Goal: Obtain resource: Download file/media

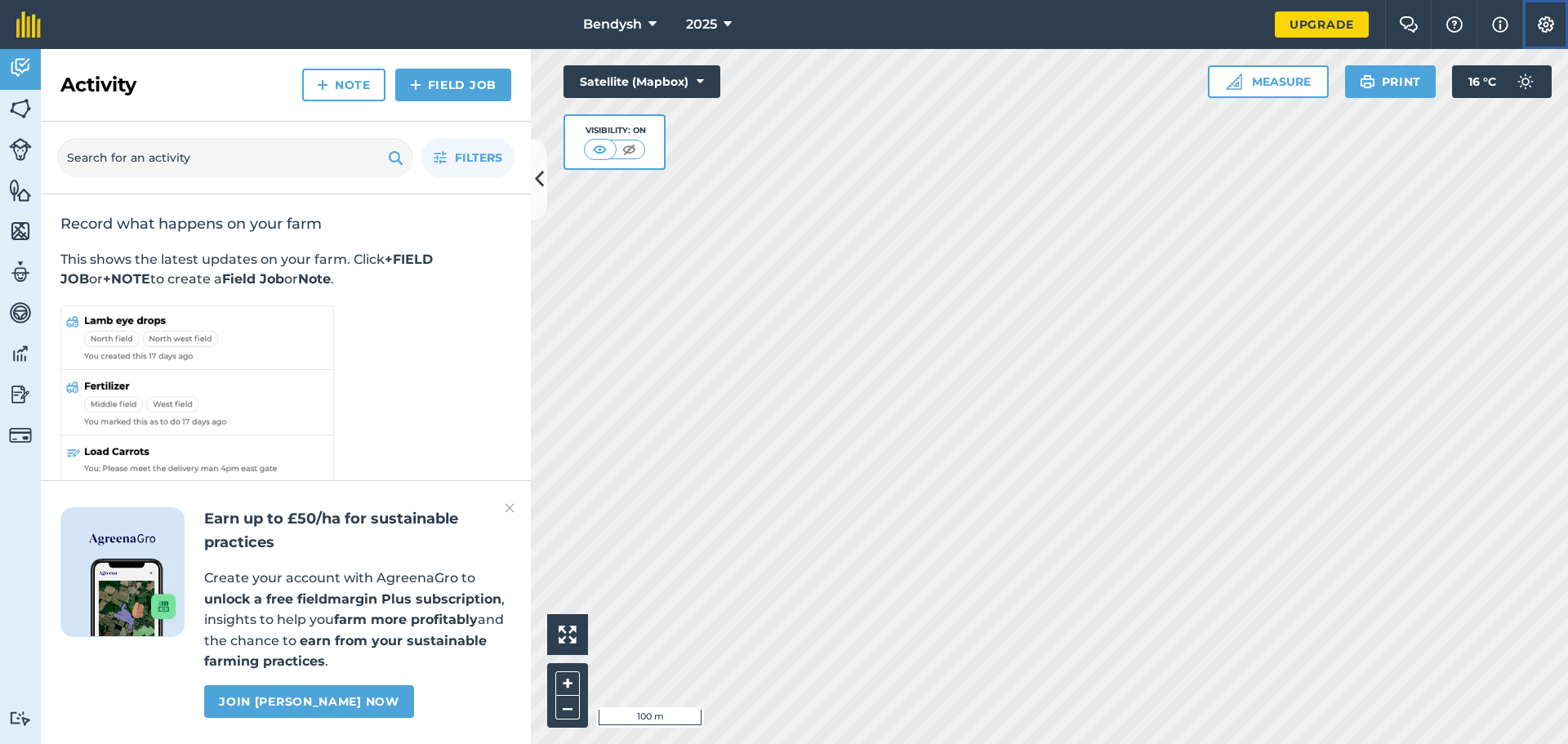
click at [1540, 24] on img at bounding box center [1546, 25] width 20 height 17
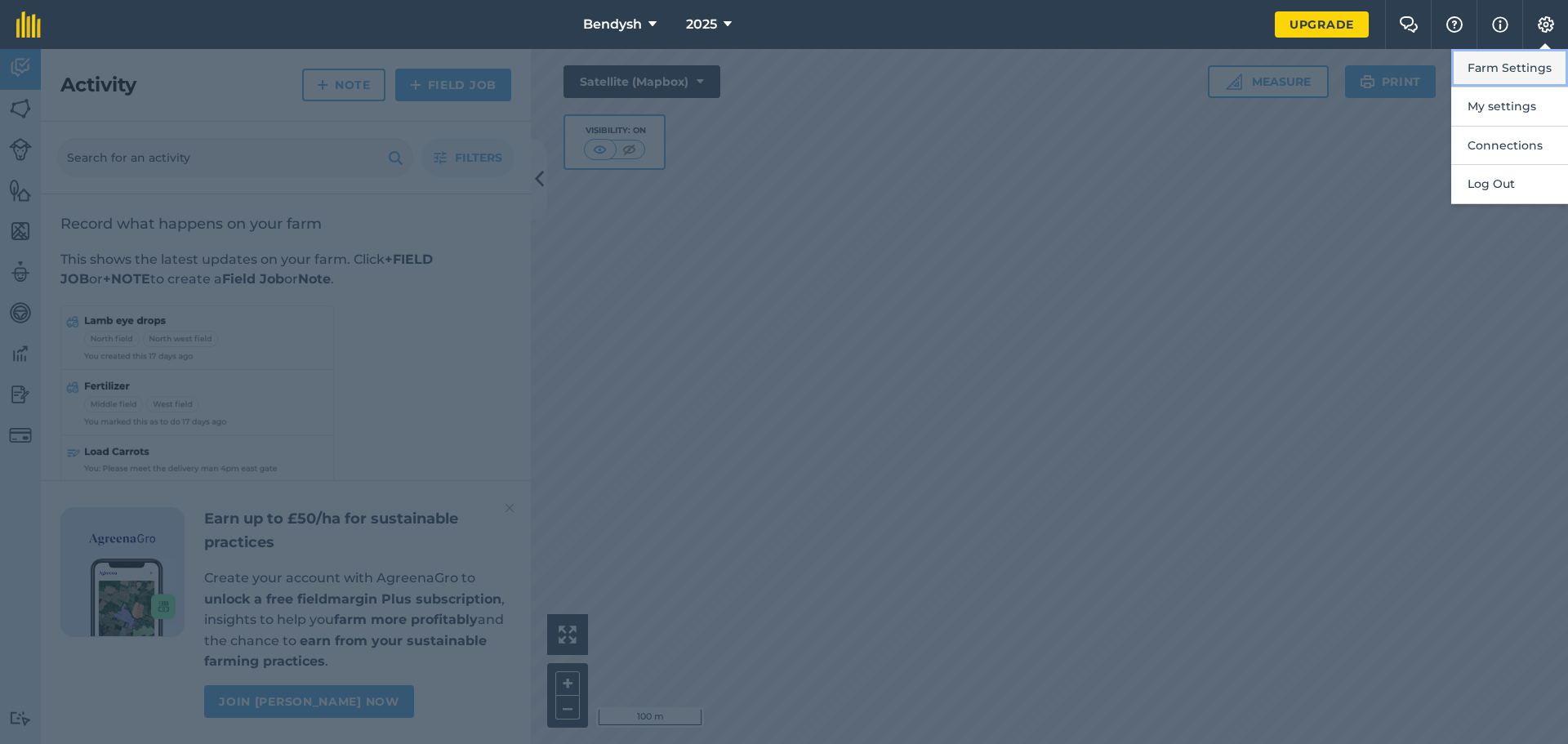
click at [1524, 70] on button "Farm Settings" at bounding box center [1510, 68] width 117 height 38
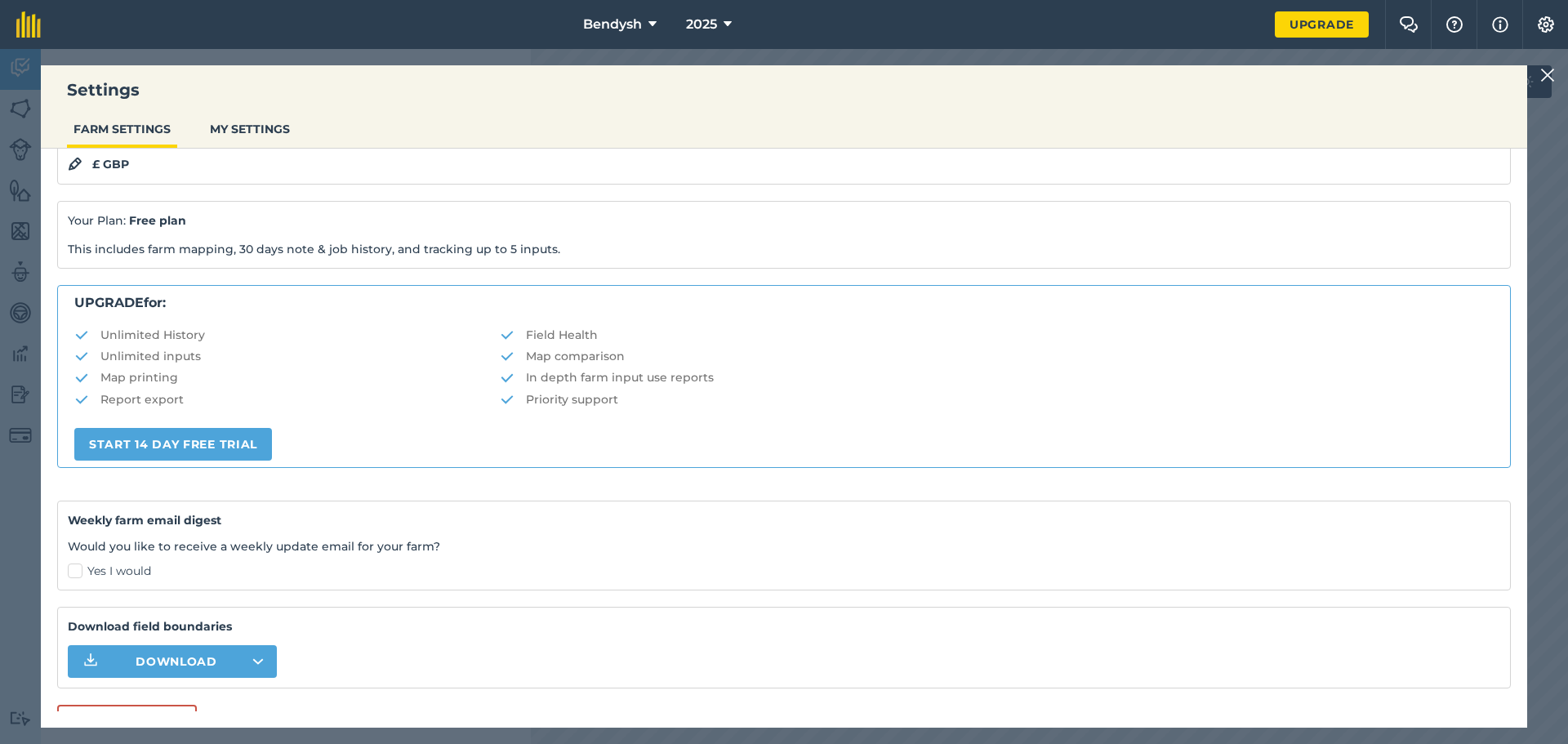
scroll to position [205, 0]
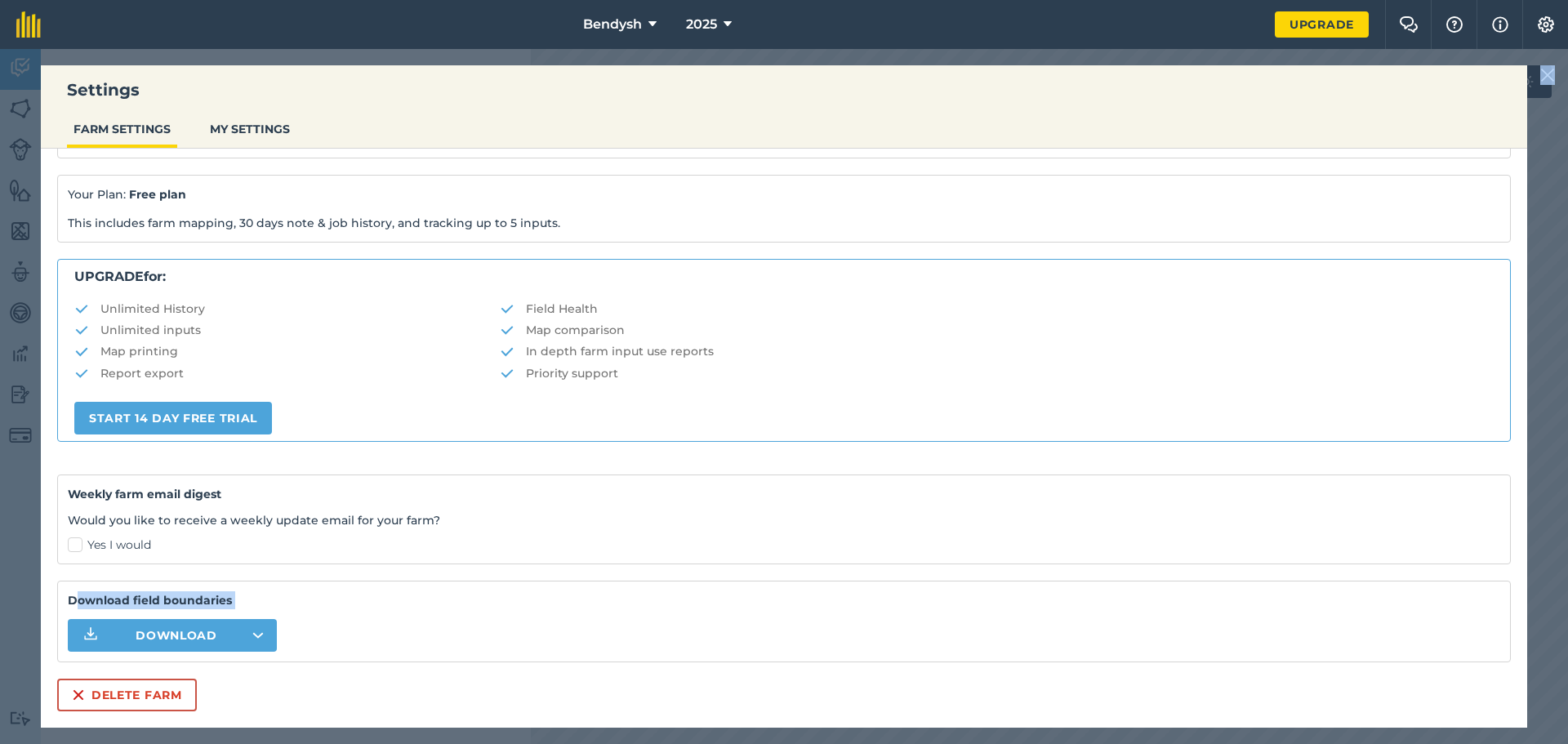
drag, startPoint x: 78, startPoint y: 597, endPoint x: 186, endPoint y: 619, distance: 110.2
click at [186, 619] on div "Download field boundaries Download" at bounding box center [784, 621] width 1454 height 82
drag, startPoint x: 254, startPoint y: 602, endPoint x: 245, endPoint y: 611, distance: 12.7
click at [252, 602] on strong "Download field boundaries" at bounding box center [784, 601] width 1432 height 18
click at [228, 630] on button "Download" at bounding box center [172, 635] width 209 height 32
